Goal: Information Seeking & Learning: Learn about a topic

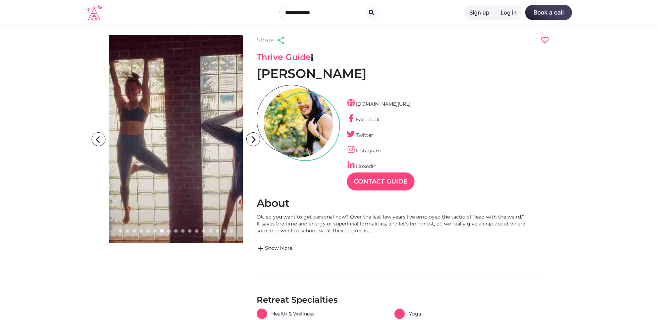
scroll to position [17, 30]
click at [252, 141] on icon "arrow_forward_ios" at bounding box center [253, 140] width 14 height 14
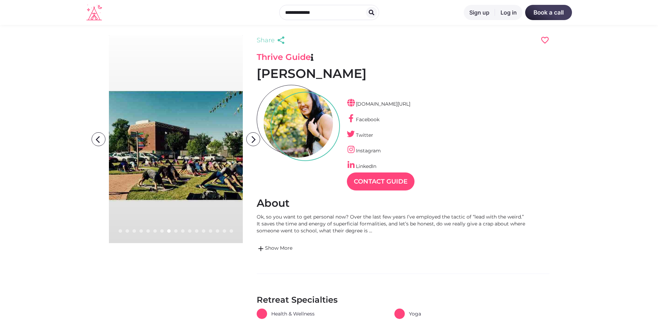
click at [252, 141] on icon "arrow_forward_ios" at bounding box center [253, 140] width 14 height 14
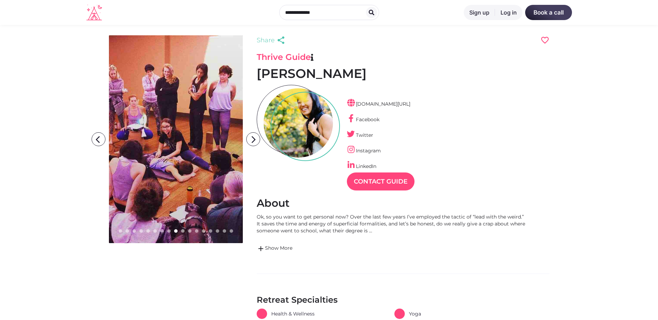
click at [252, 141] on icon "arrow_forward_ios" at bounding box center [253, 140] width 14 height 14
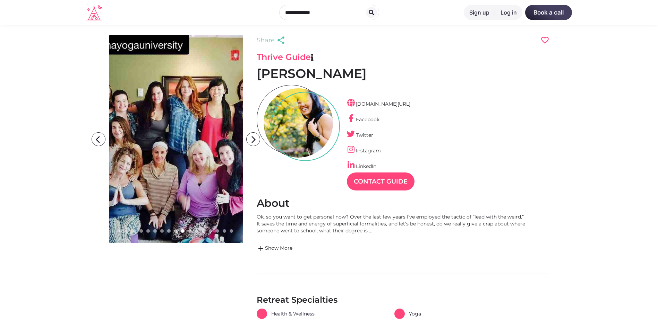
click at [252, 141] on icon "arrow_forward_ios" at bounding box center [253, 140] width 14 height 14
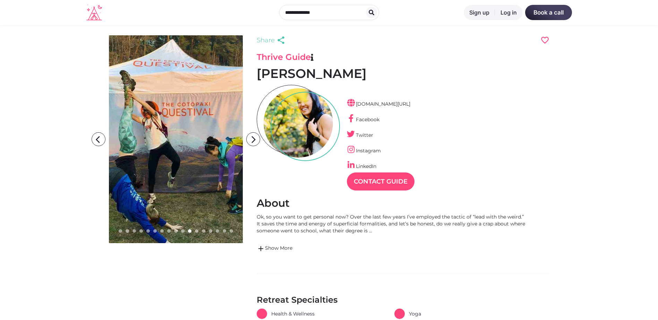
click at [252, 141] on icon "arrow_forward_ios" at bounding box center [253, 140] width 14 height 14
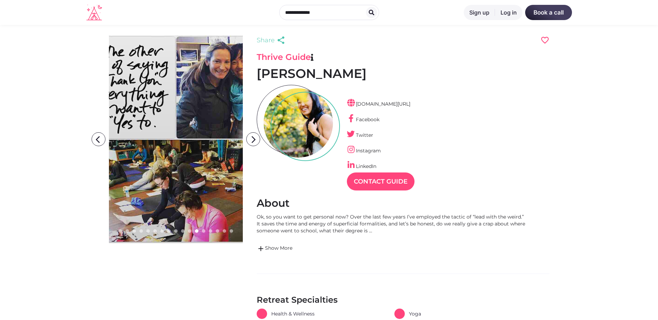
click at [252, 141] on icon "arrow_forward_ios" at bounding box center [253, 140] width 14 height 14
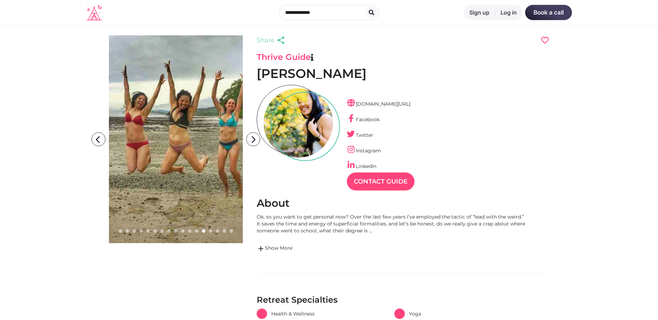
click at [252, 141] on icon "arrow_forward_ios" at bounding box center [253, 140] width 14 height 14
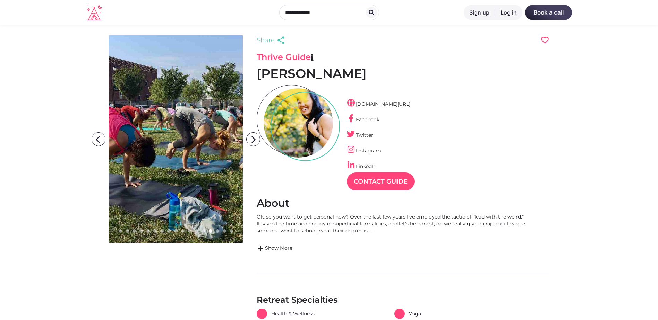
click at [252, 141] on icon "arrow_forward_ios" at bounding box center [253, 140] width 14 height 14
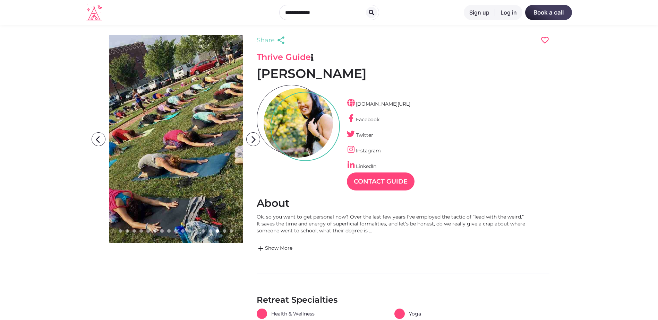
click at [252, 141] on icon "arrow_forward_ios" at bounding box center [253, 140] width 14 height 14
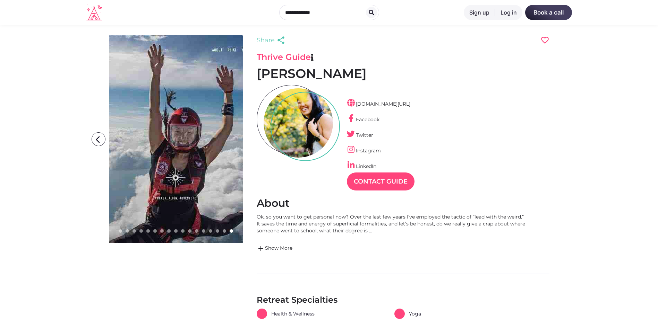
click at [252, 141] on icon "arrow_forward_ios" at bounding box center [253, 140] width 14 height 14
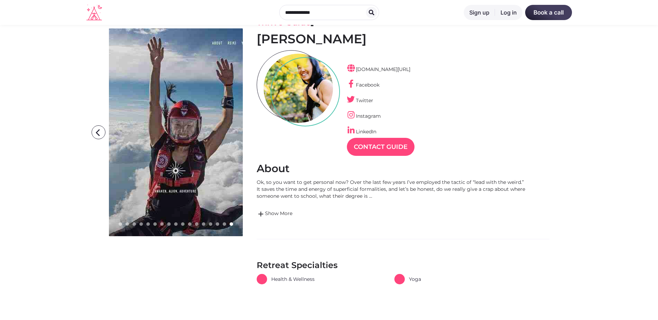
scroll to position [69, 0]
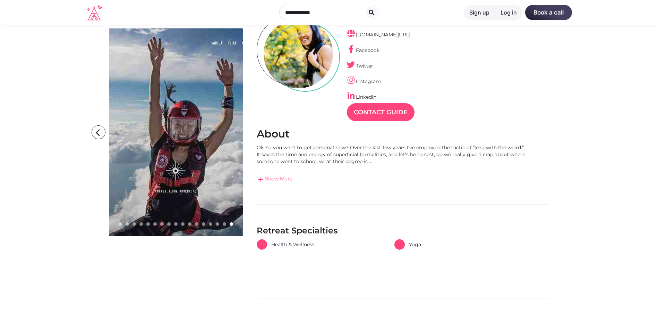
click at [284, 182] on link "add Show More" at bounding box center [392, 179] width 270 height 8
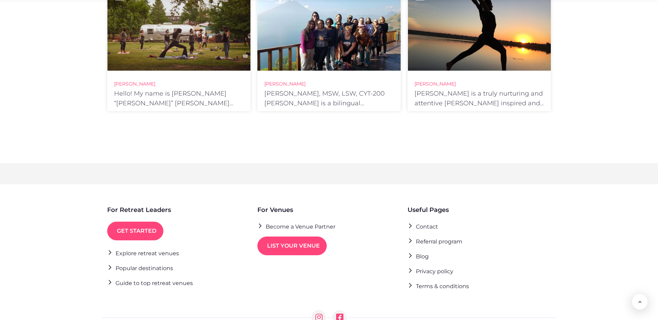
scroll to position [838, 0]
